Goal: Information Seeking & Learning: Learn about a topic

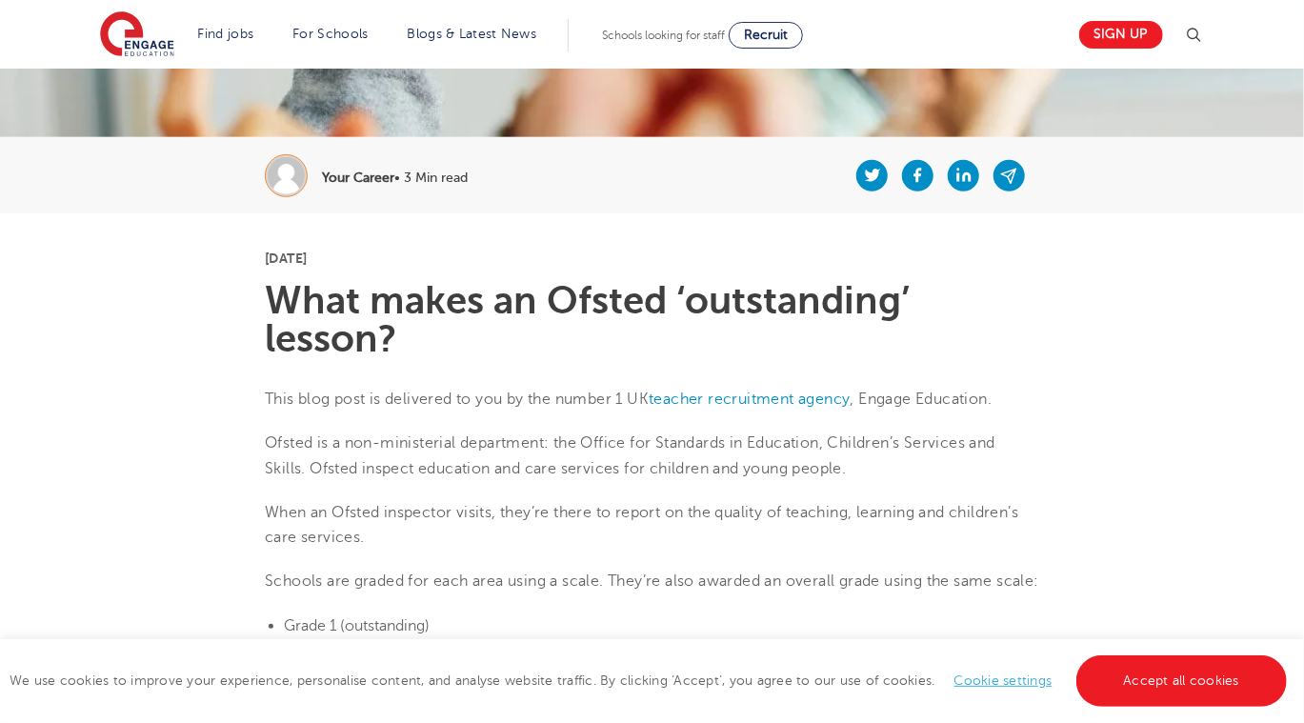
scroll to position [314, 0]
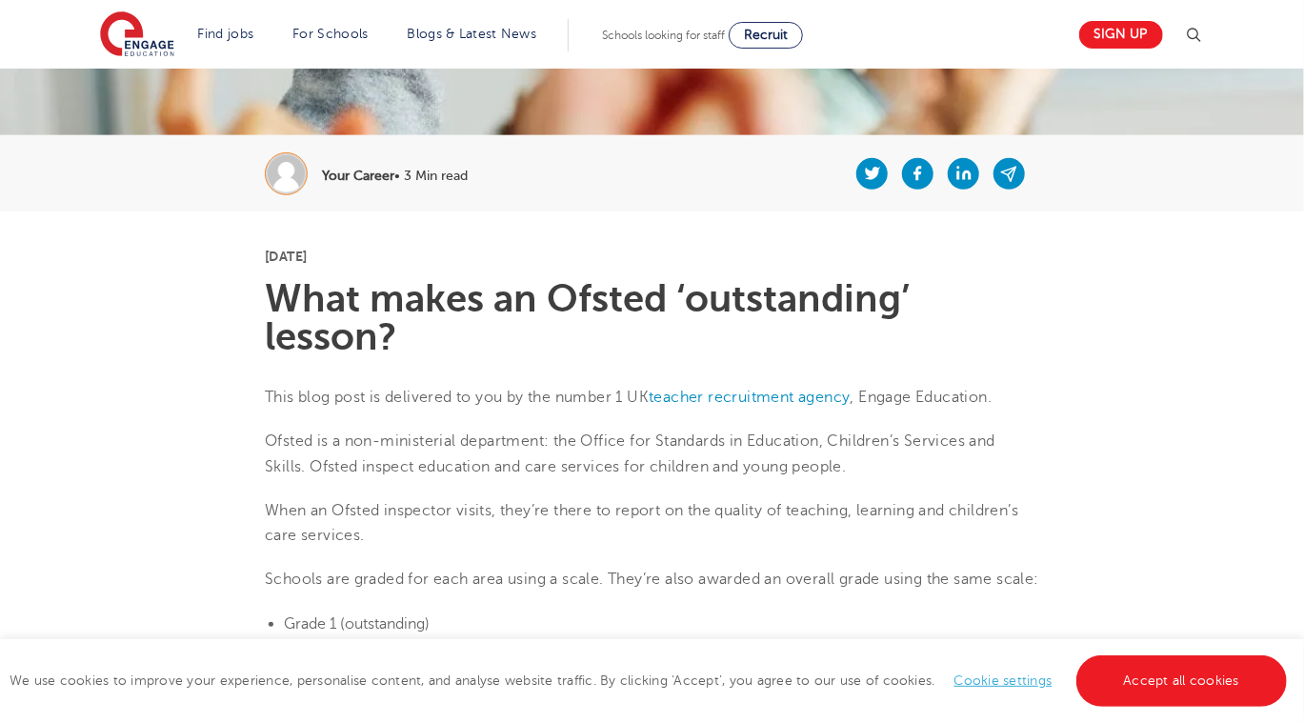
click at [973, 305] on h1 "What makes an Ofsted ‘outstanding’ lesson?" at bounding box center [652, 318] width 774 height 76
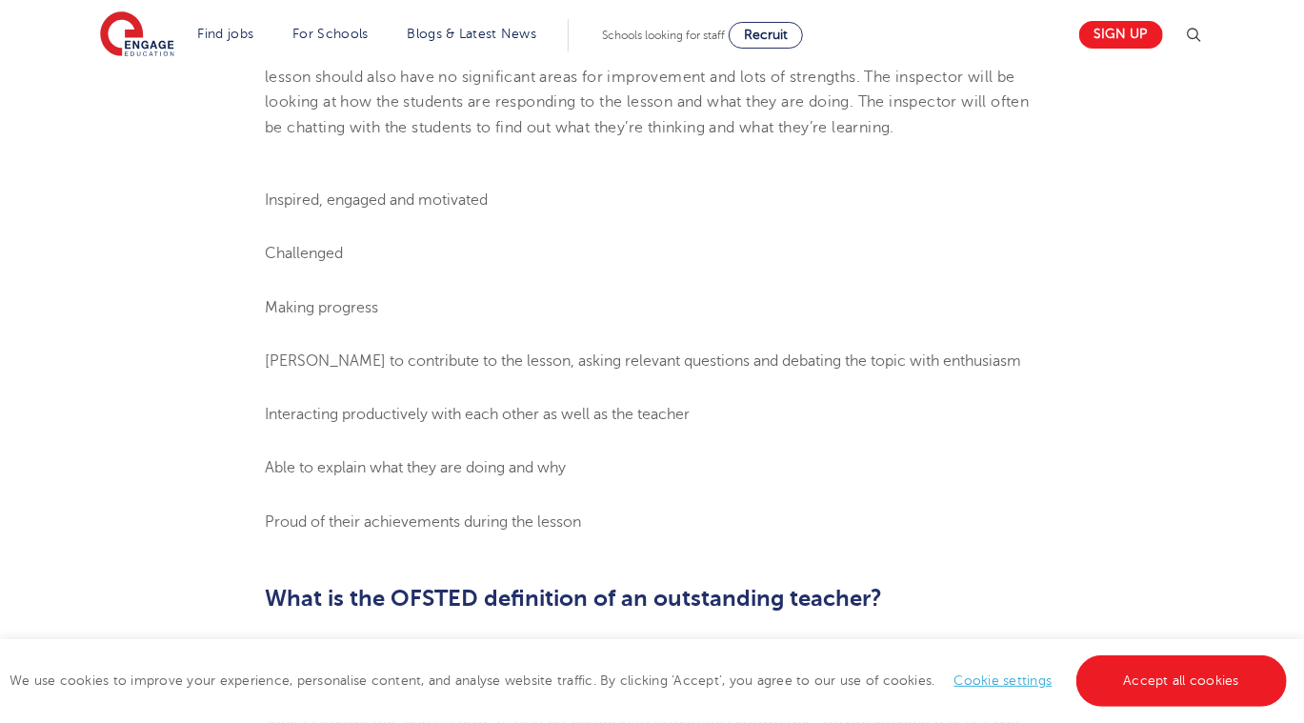
scroll to position [1072, 0]
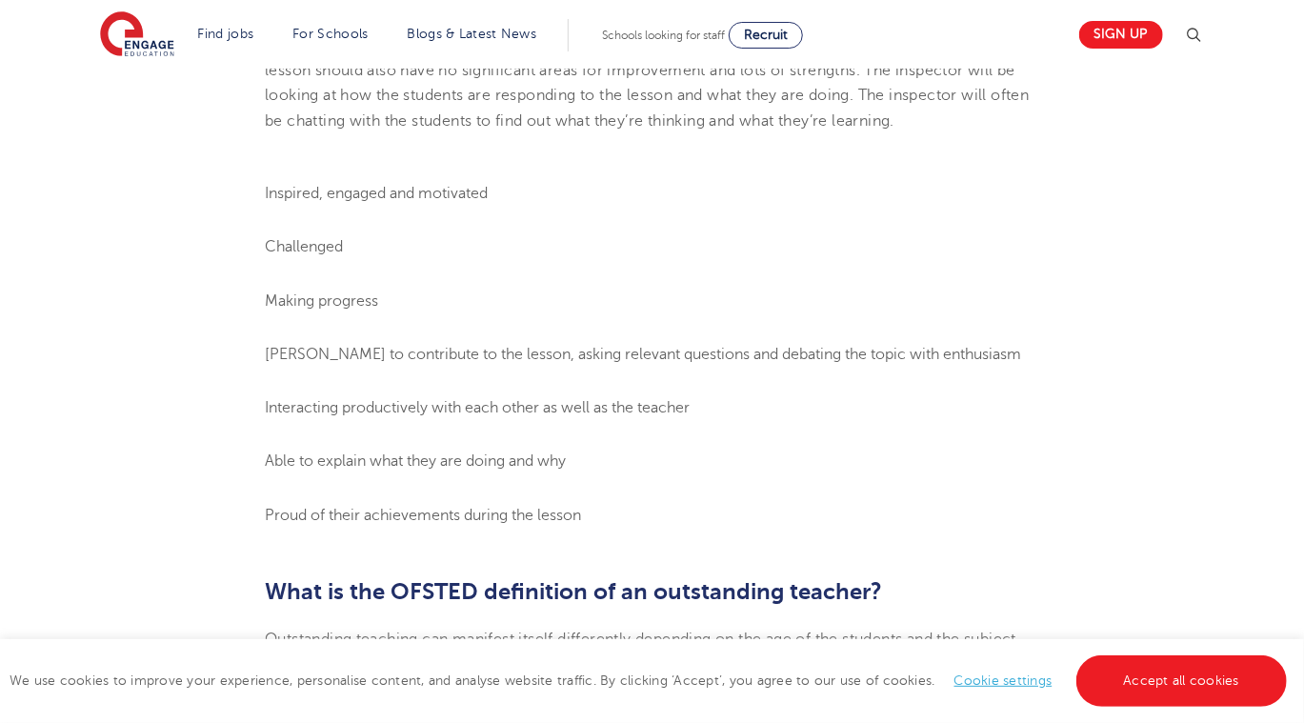
click at [265, 202] on span "Inspired, engaged and motivated" at bounding box center [376, 193] width 223 height 17
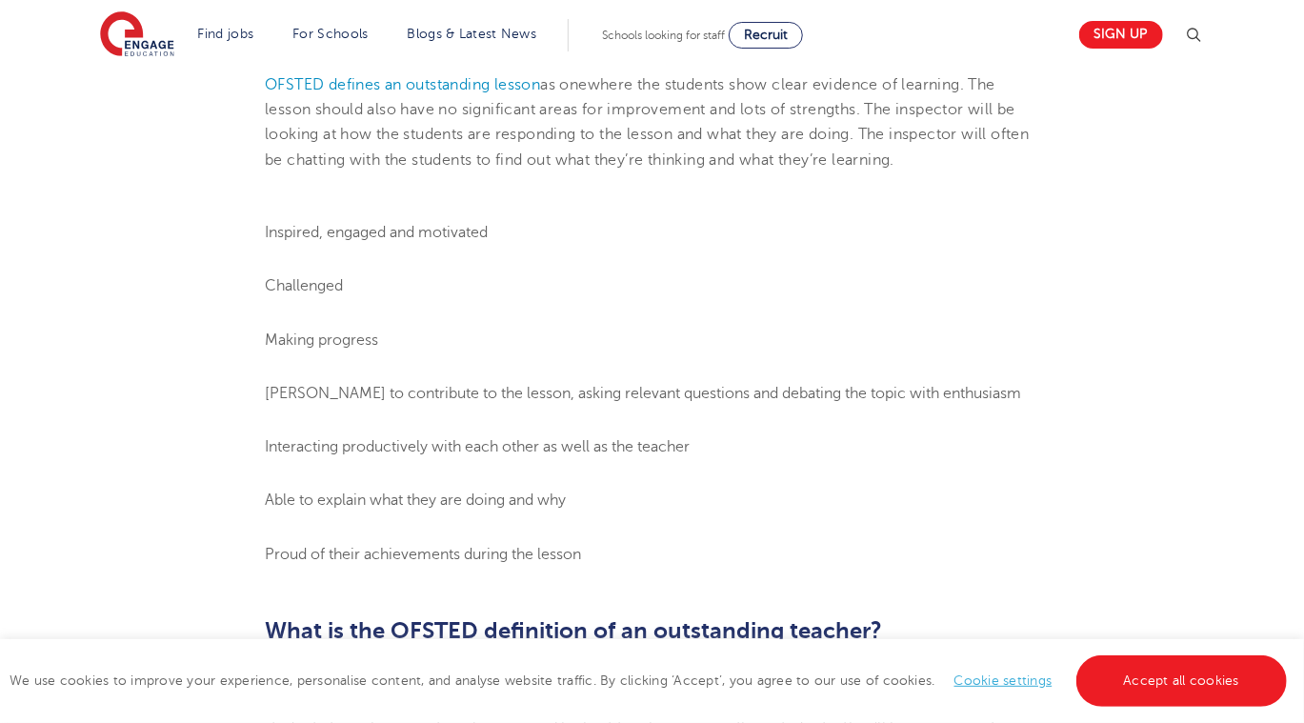
scroll to position [1111, 0]
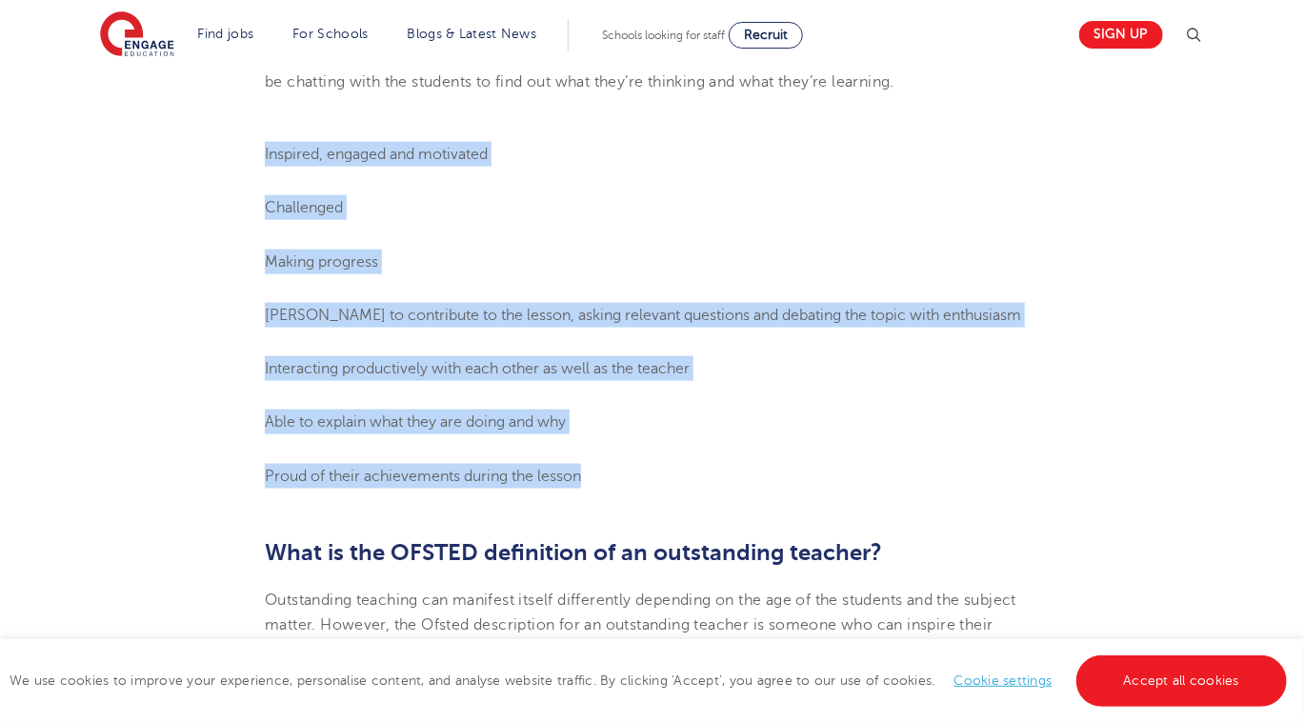
drag, startPoint x: 259, startPoint y: 171, endPoint x: 654, endPoint y: 499, distance: 513.3
copy ol "Inspired, engaged and motivated Challenged Making progress Keen to contribute t…"
